Goal: Navigation & Orientation: Find specific page/section

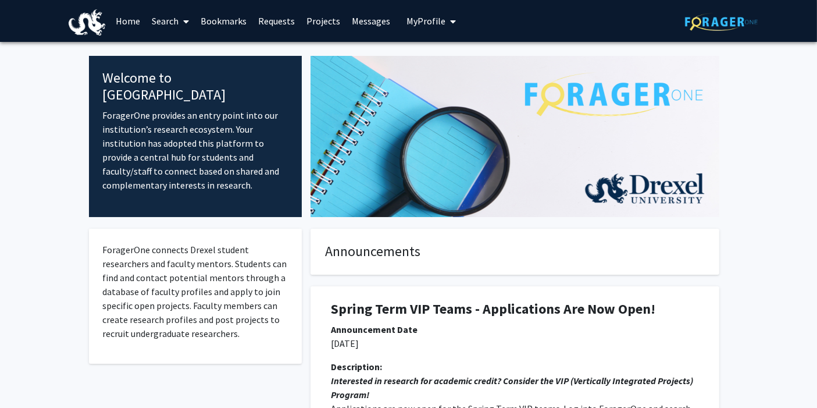
click at [129, 19] on link "Home" at bounding box center [128, 21] width 36 height 41
click at [170, 23] on link "Search" at bounding box center [170, 21] width 49 height 41
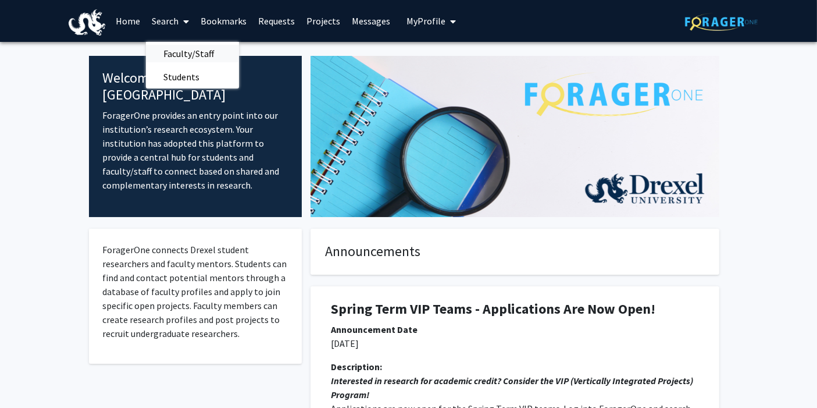
click at [183, 50] on span "Faculty/Staff" at bounding box center [188, 53] width 85 height 23
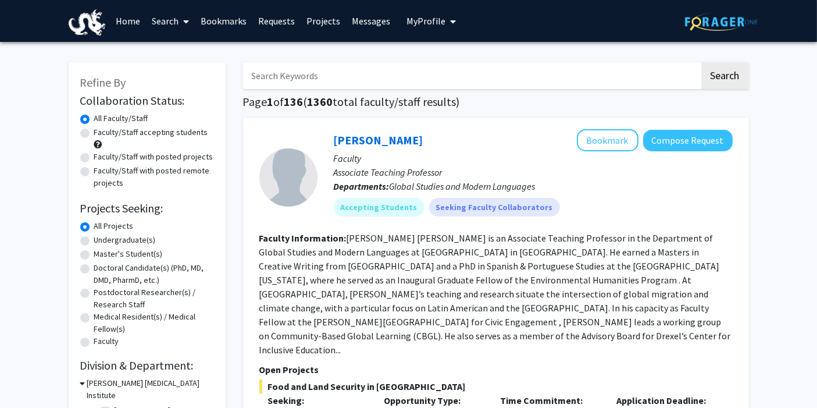
click at [94, 242] on label "Undergraduate(s)" at bounding box center [125, 240] width 62 height 12
click at [94, 241] on input "Undergraduate(s)" at bounding box center [98, 238] width 8 height 8
radio input "true"
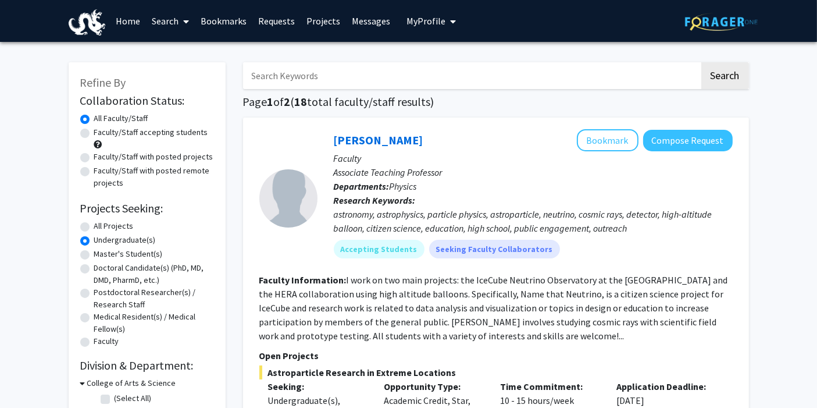
click at [375, 22] on link "Messages" at bounding box center [371, 21] width 50 height 41
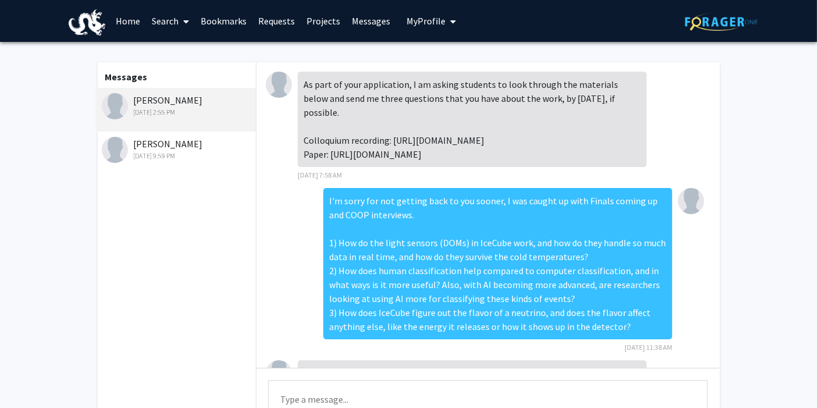
scroll to position [289, 0]
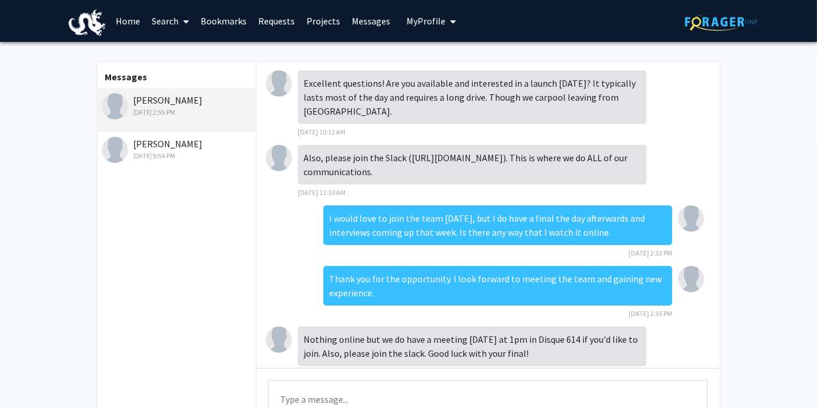
click at [167, 146] on div "[PERSON_NAME] [DATE] 9:59 PM" at bounding box center [178, 149] width 152 height 24
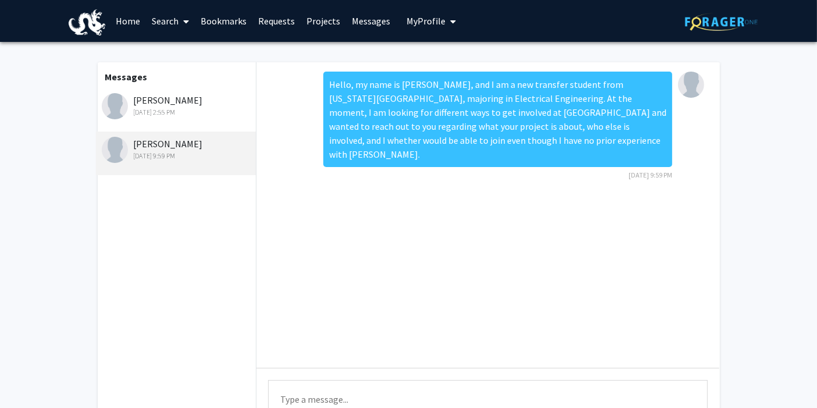
click at [189, 106] on div "[PERSON_NAME] [DATE] 2:55 PM" at bounding box center [178, 105] width 152 height 24
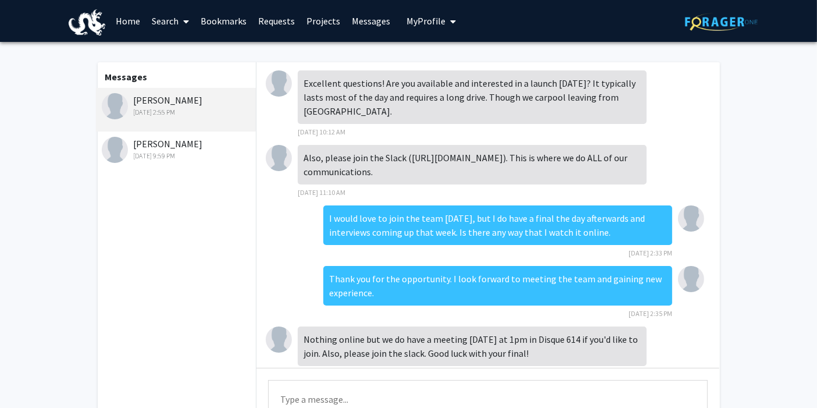
click at [326, 19] on link "Projects" at bounding box center [323, 21] width 45 height 41
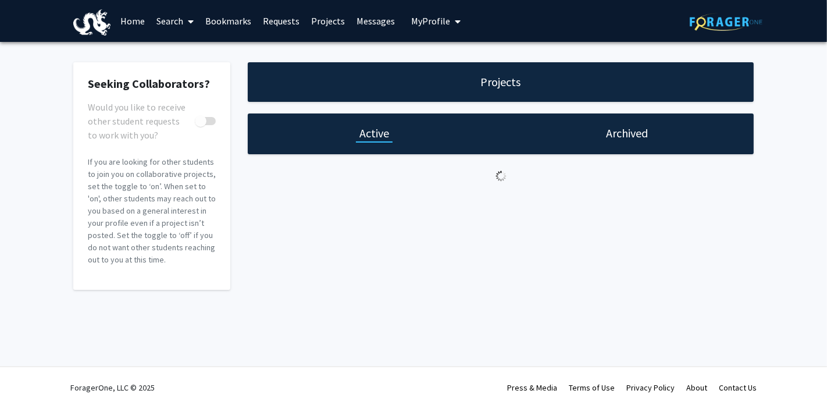
checkbox input "true"
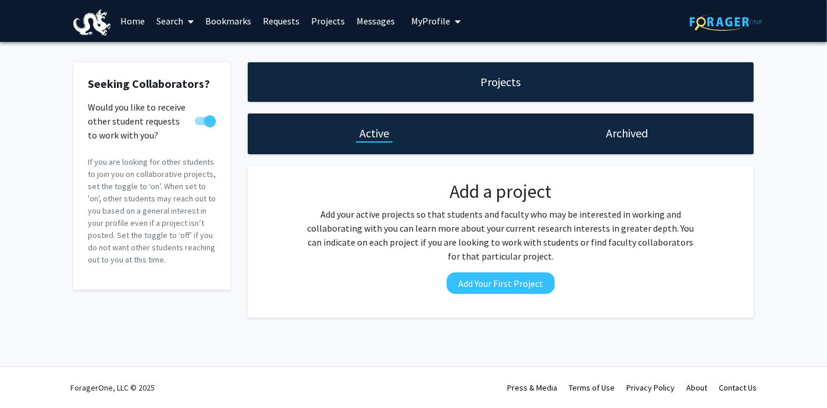
click at [269, 19] on link "Requests" at bounding box center [281, 21] width 48 height 41
